Goal: Task Accomplishment & Management: Manage account settings

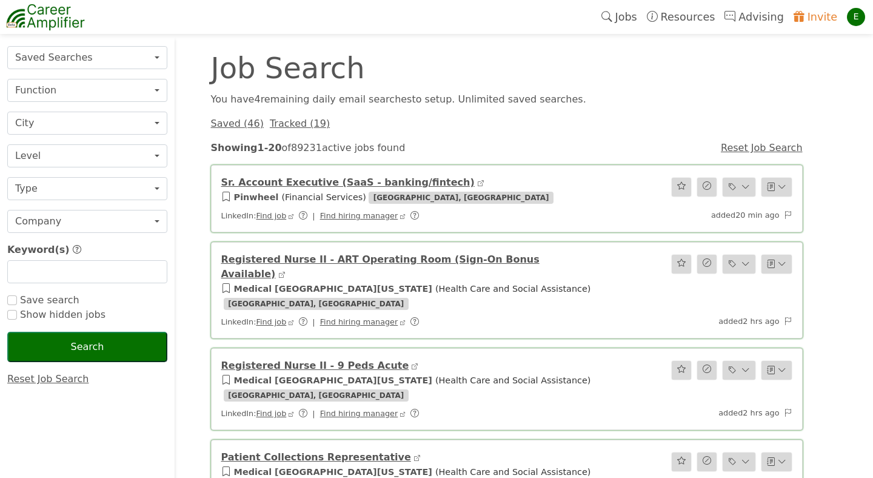
click at [658, 102] on div "You have 4 remaining daily email search es to setup. Unlimited saved searches." at bounding box center [507, 99] width 606 height 15
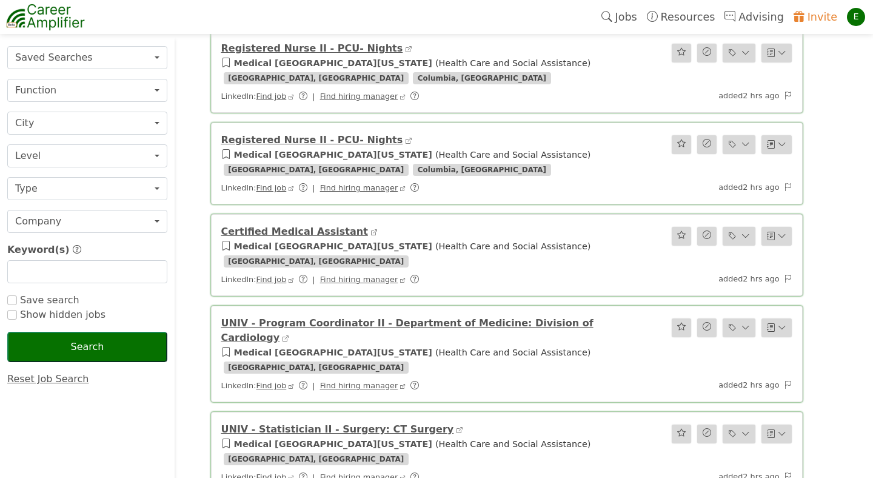
scroll to position [880, 0]
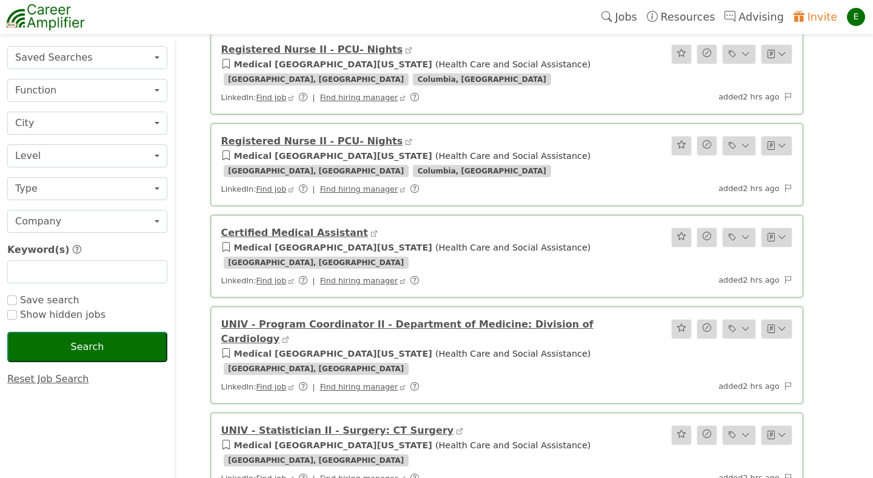
click at [320, 135] on link "Registered Nurse II - PCU- Nights" at bounding box center [312, 141] width 182 height 12
click at [187, 161] on div "Saved Searches ATX PM (daily email) DA/DE - Remote, ATX, SATX (daily email) Dat…" at bounding box center [437, 221] width 864 height 2145
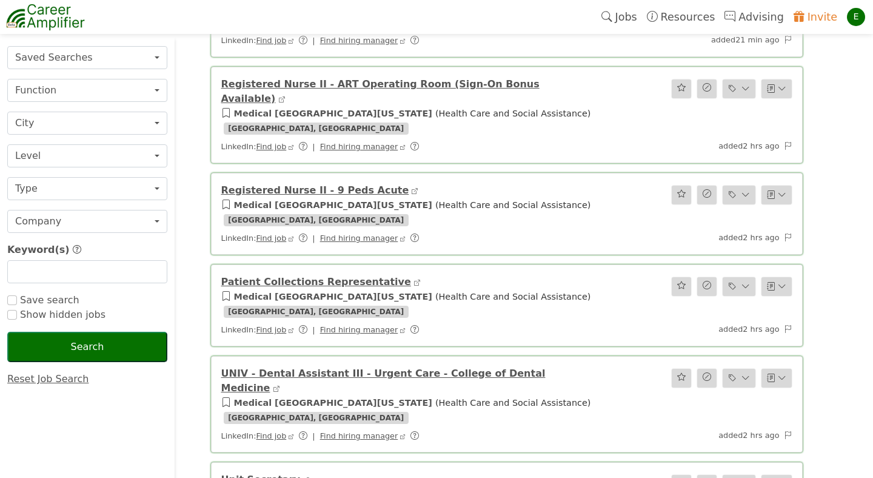
scroll to position [0, 0]
